Goal: Transaction & Acquisition: Subscribe to service/newsletter

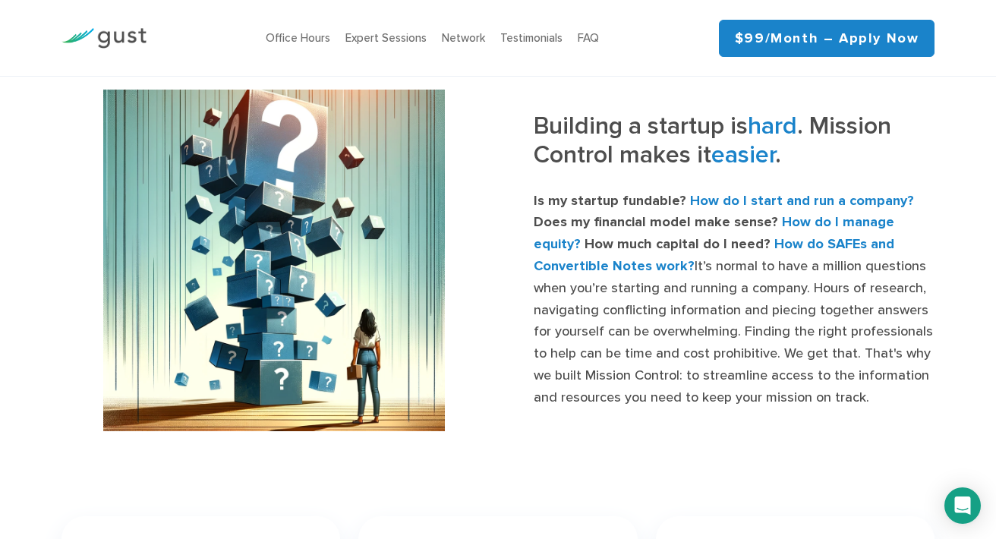
scroll to position [469, 0]
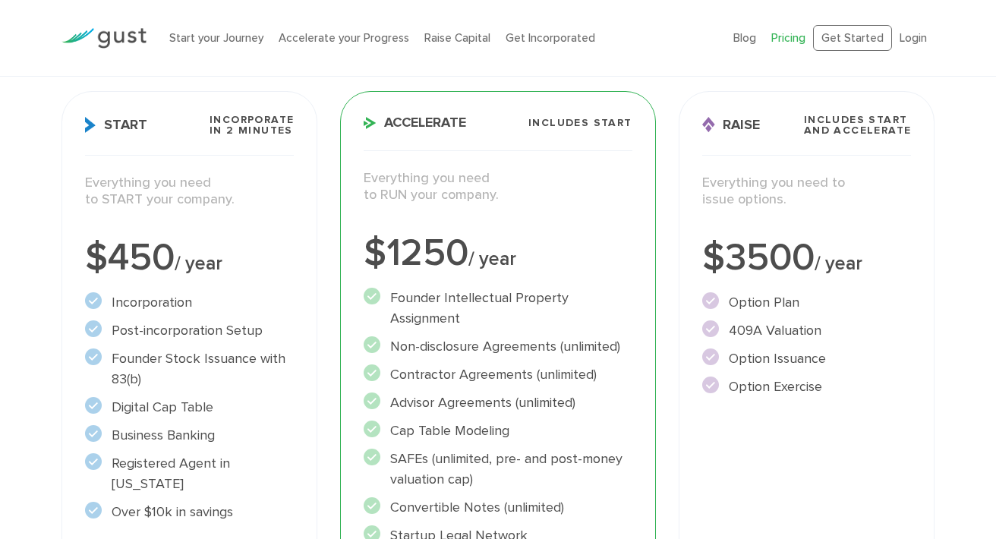
click at [644, 307] on div "Accelerate Includes START Everything you need to RUN your company. $1250 / year…" at bounding box center [497, 412] width 315 height 642
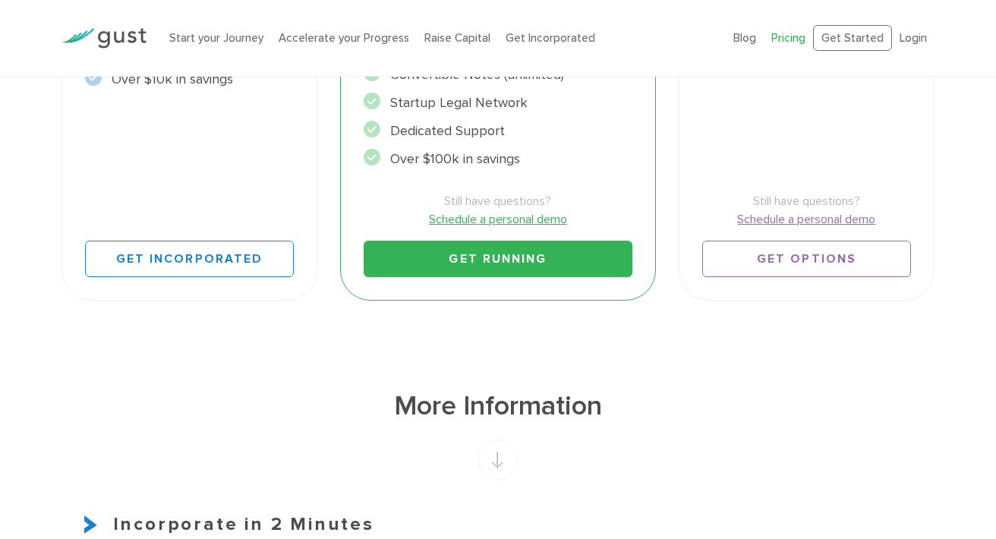
scroll to position [640, 0]
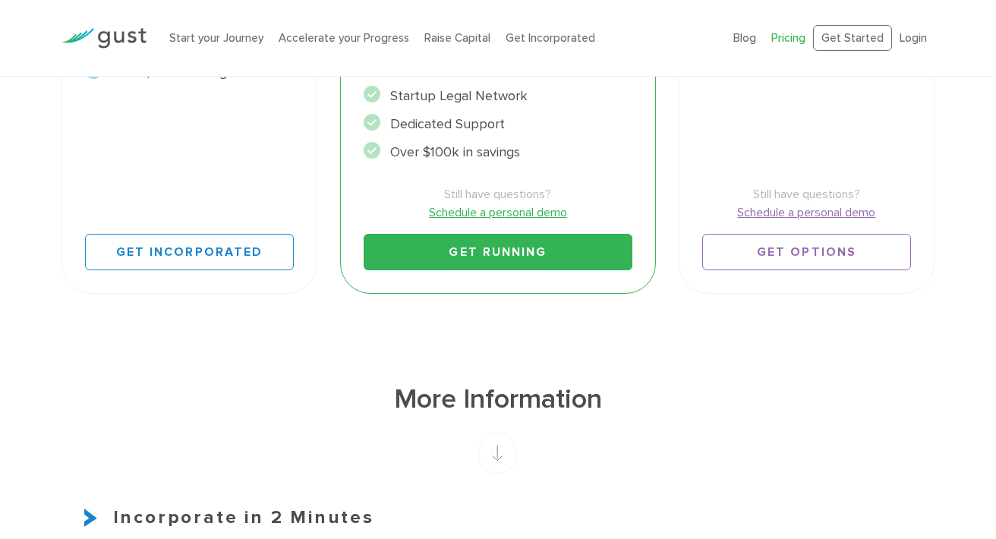
click at [559, 251] on link "Get Running" at bounding box center [498, 252] width 268 height 36
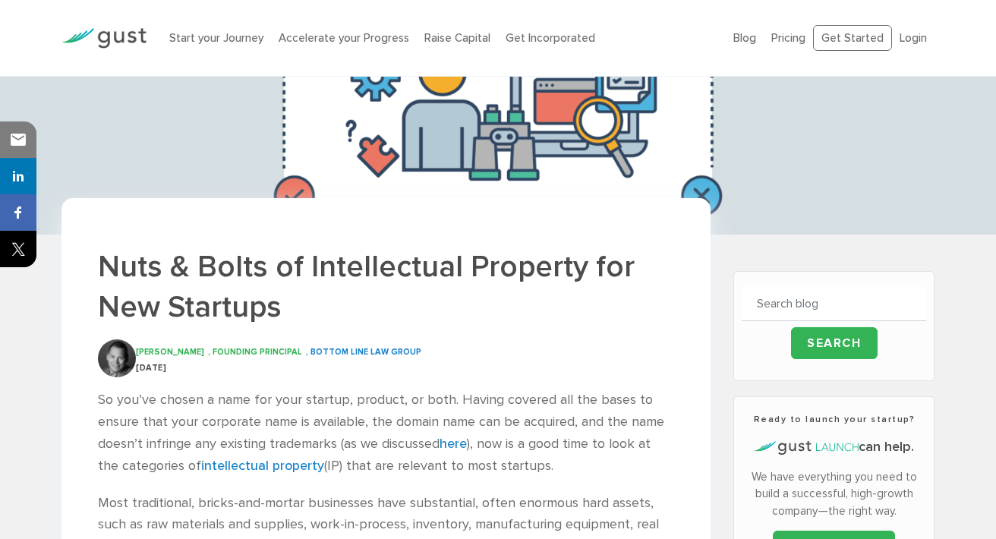
scroll to position [156, 0]
